Goal: Information Seeking & Learning: Learn about a topic

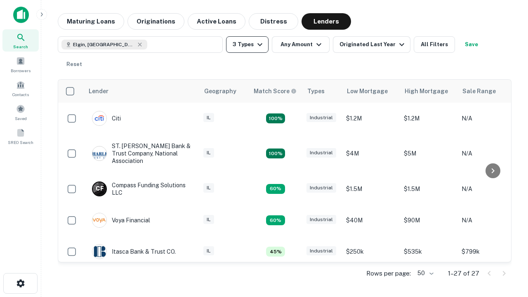
click at [247, 45] on button "3 Types" at bounding box center [247, 44] width 43 height 17
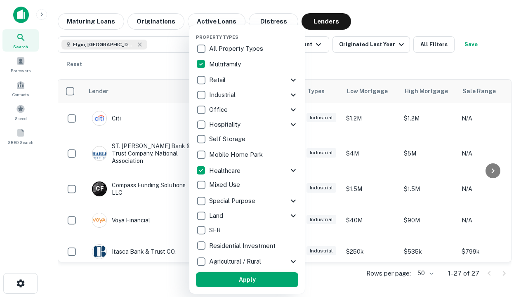
click at [247, 280] on button "Apply" at bounding box center [247, 279] width 102 height 15
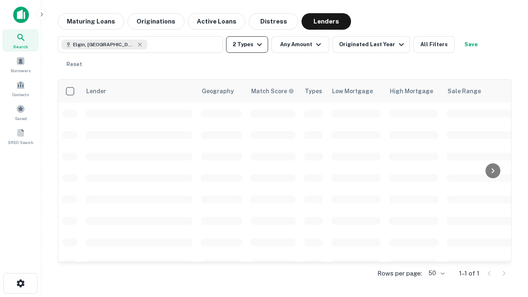
click at [247, 45] on button "2 Types" at bounding box center [247, 44] width 42 height 17
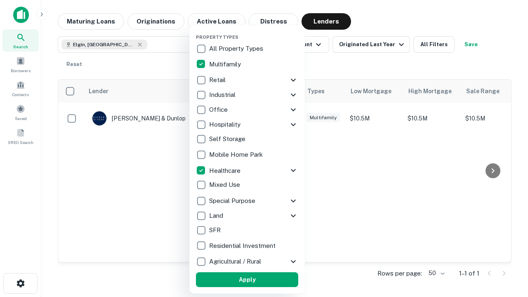
click at [262, 280] on button "Apply" at bounding box center [247, 279] width 102 height 15
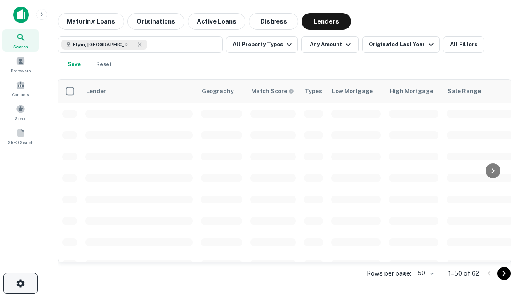
click at [20, 284] on icon "button" at bounding box center [21, 284] width 10 height 10
